Goal: Task Accomplishment & Management: Manage account settings

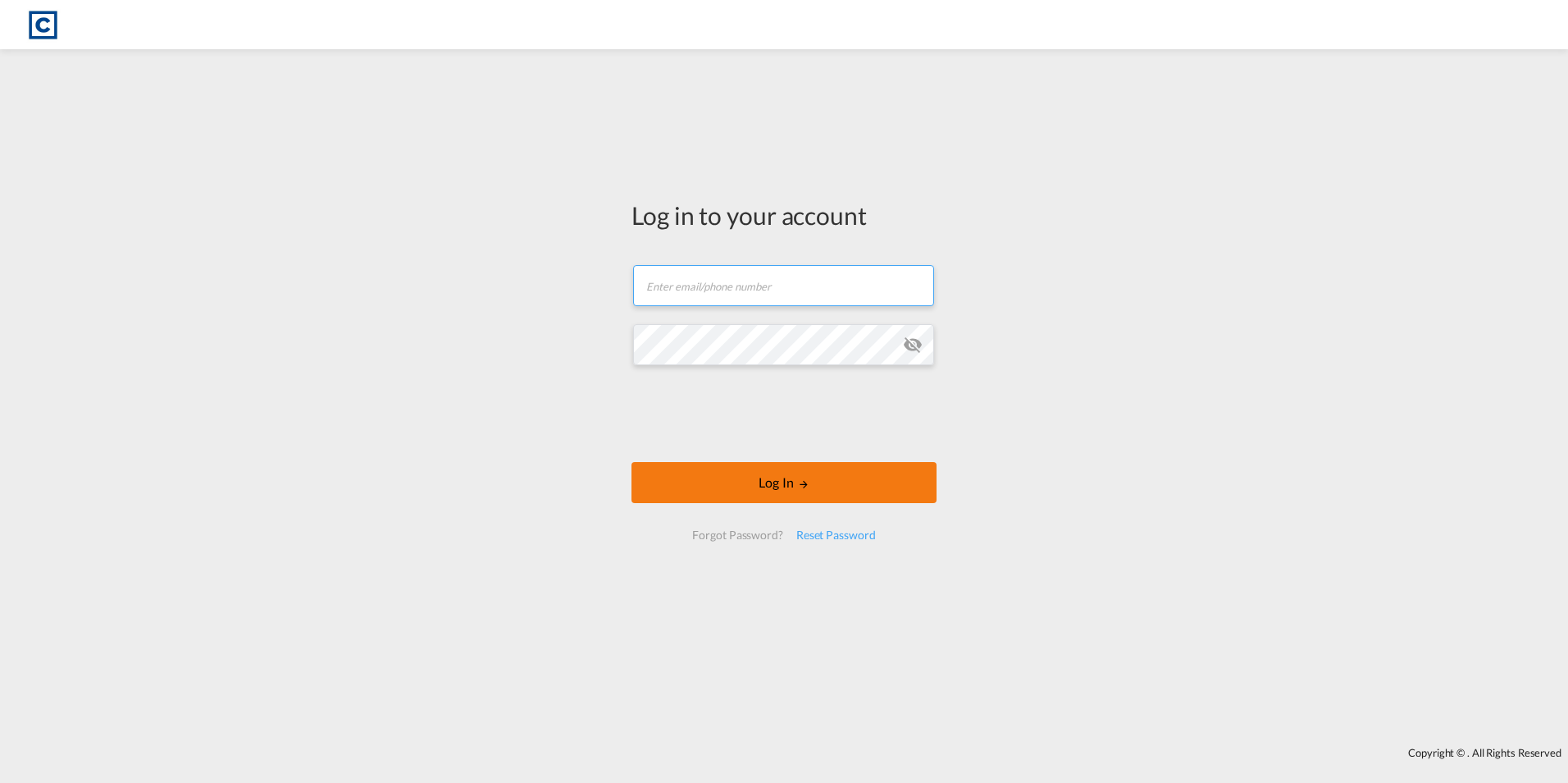
type input "[PERSON_NAME][EMAIL_ADDRESS][PERSON_NAME][DOMAIN_NAME]"
click at [782, 485] on button "Log In" at bounding box center [784, 482] width 305 height 41
click at [786, 487] on button "Log In" at bounding box center [784, 482] width 305 height 41
click at [898, 492] on button "Log In" at bounding box center [784, 482] width 305 height 41
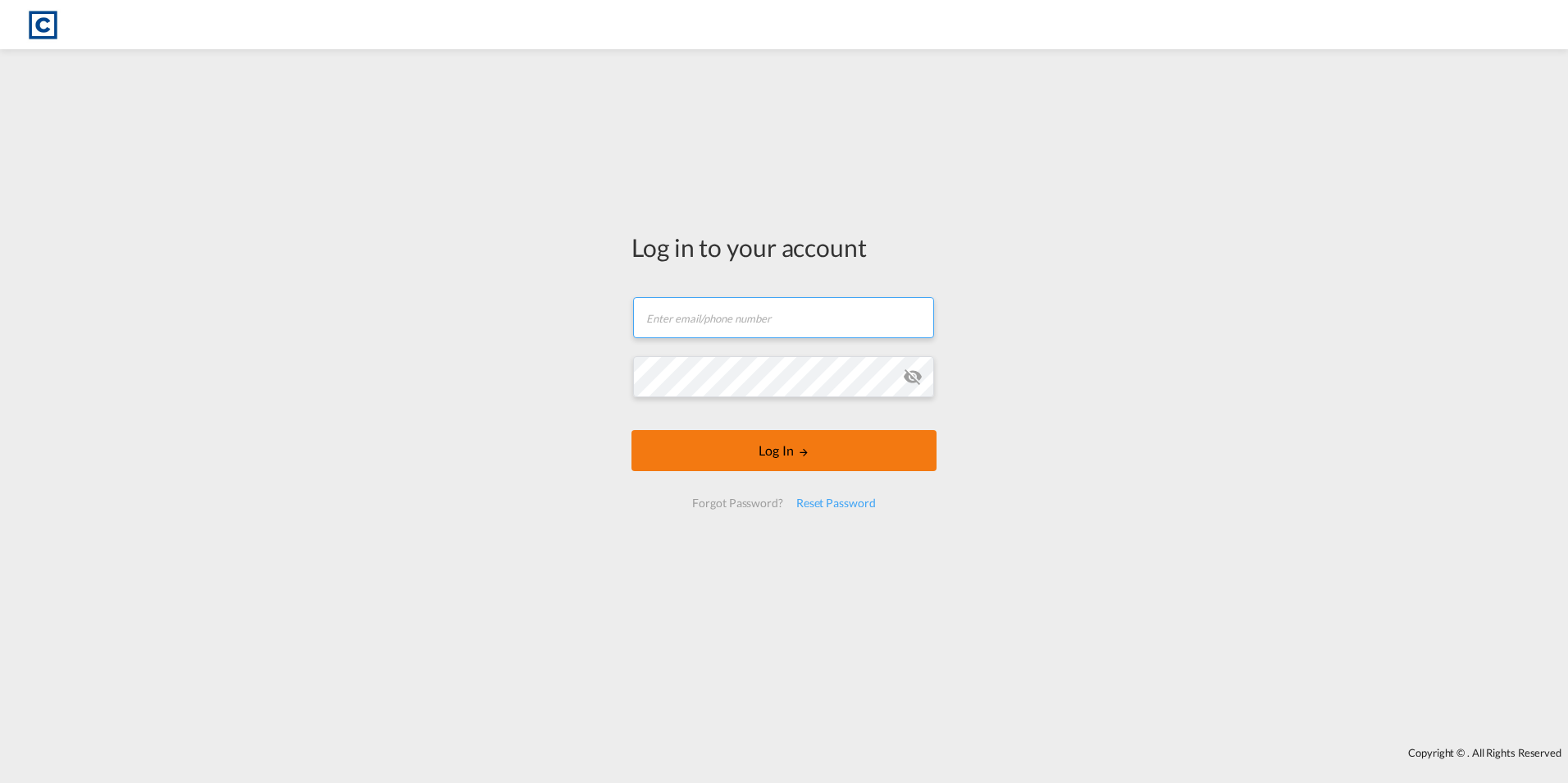
type input "[PERSON_NAME][EMAIL_ADDRESS][PERSON_NAME][DOMAIN_NAME]"
click at [804, 448] on md-icon "LOGIN" at bounding box center [804, 452] width 12 height 12
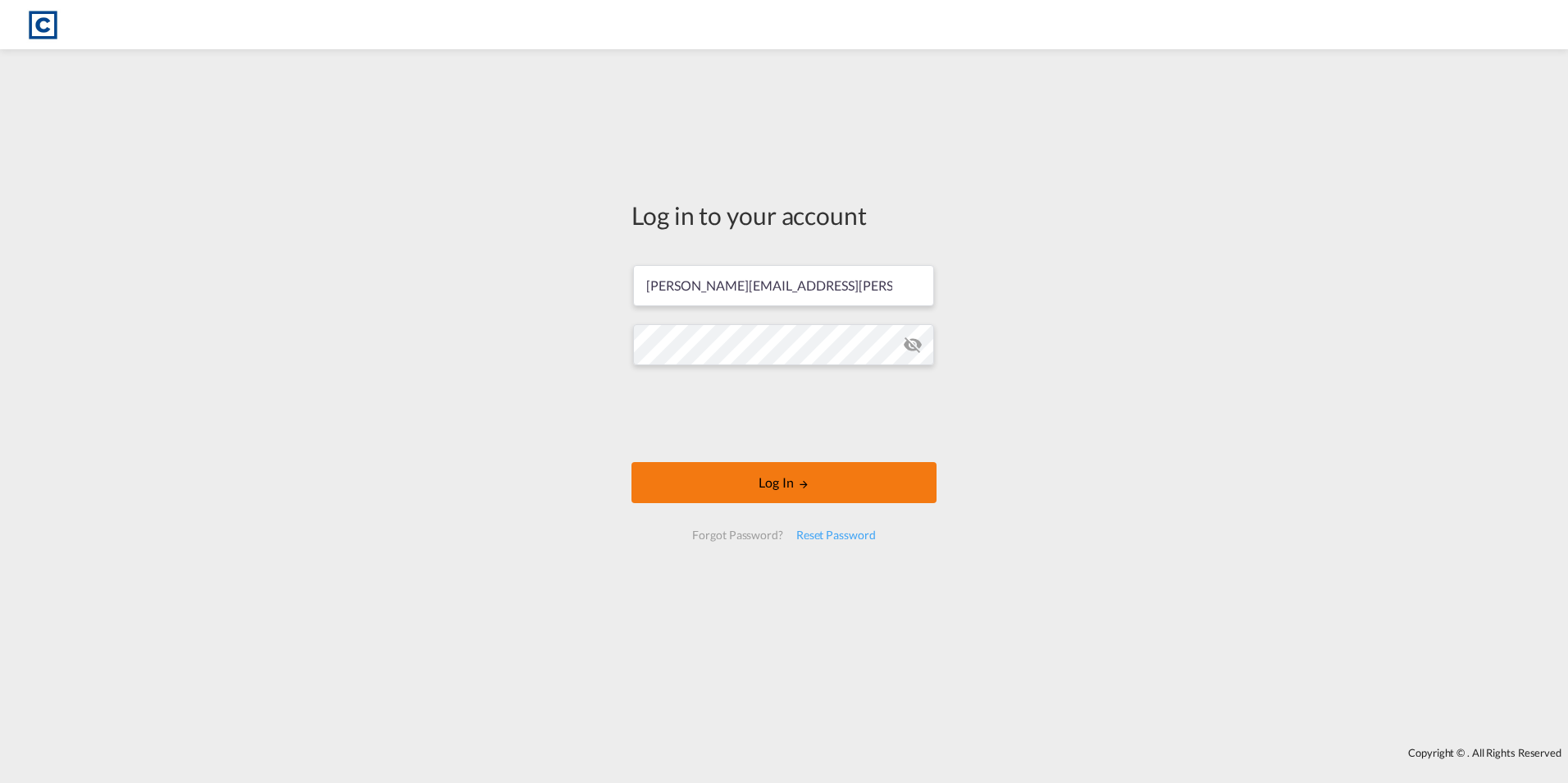
click at [768, 479] on button "Log In" at bounding box center [784, 482] width 305 height 41
type input "[PERSON_NAME][EMAIL_ADDRESS][PERSON_NAME][DOMAIN_NAME]"
click at [719, 474] on button "Log In" at bounding box center [784, 482] width 305 height 41
click at [723, 475] on button "Log In" at bounding box center [784, 482] width 305 height 41
